Goal: Task Accomplishment & Management: Use online tool/utility

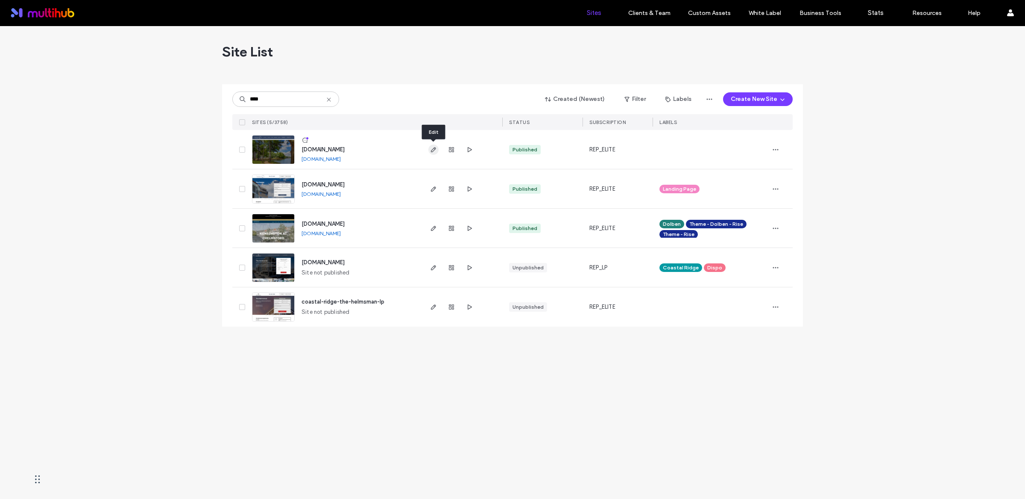
type input "****"
click at [434, 150] on icon "button" at bounding box center [433, 149] width 7 height 7
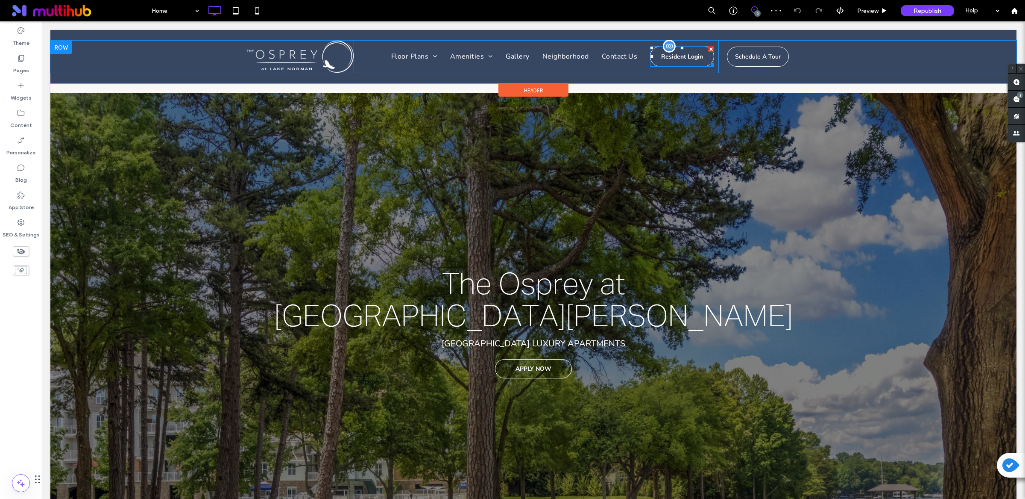
click at [708, 48] on div at bounding box center [711, 49] width 6 height 6
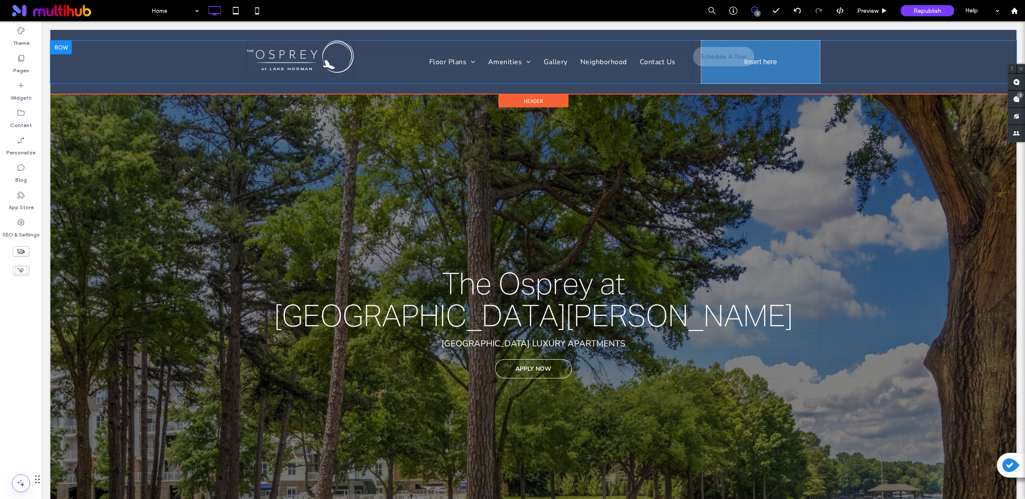
drag, startPoint x: 736, startPoint y: 52, endPoint x: 731, endPoint y: 58, distance: 7.3
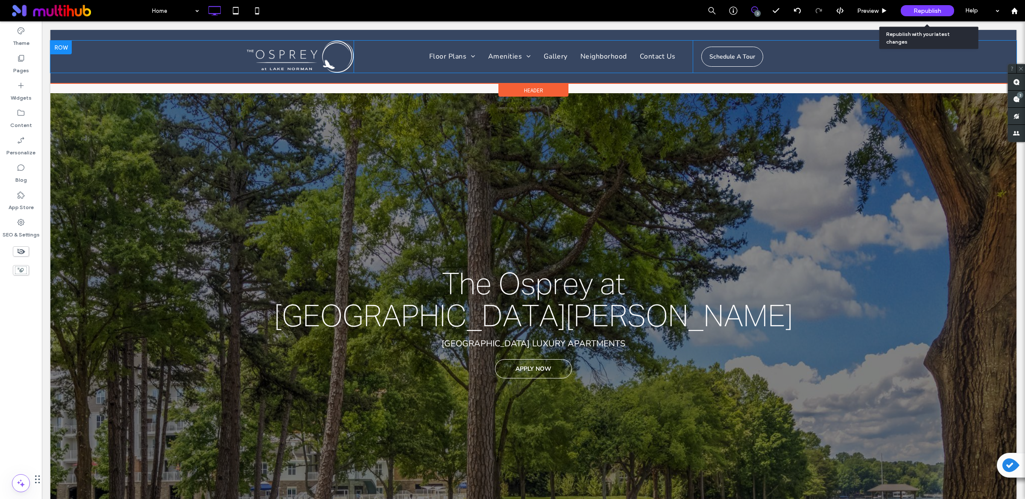
click at [918, 9] on span "Republish" at bounding box center [928, 10] width 28 height 7
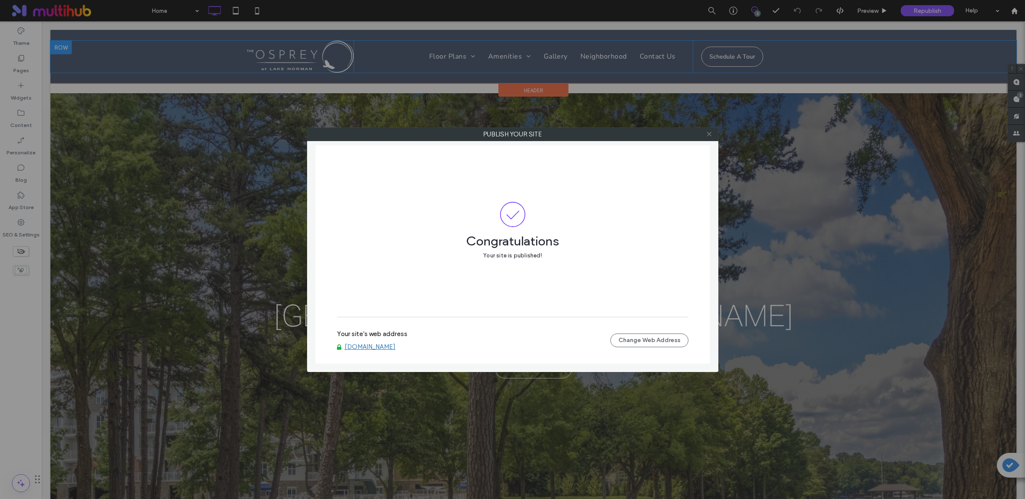
click at [710, 135] on icon at bounding box center [709, 134] width 6 height 6
